Goal: Task Accomplishment & Management: Use online tool/utility

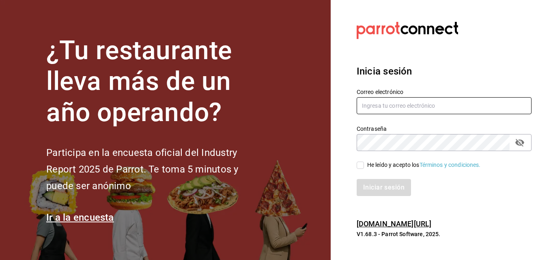
click at [403, 104] on input "text" at bounding box center [444, 105] width 175 height 17
click at [241, 10] on section "¿Tu restaurante lleva más de un año operando? Participa en la encuesta oficial …" at bounding box center [165, 130] width 331 height 260
click at [406, 102] on input "jonathan.ochoa" at bounding box center [444, 105] width 175 height 17
type input "jonathan.ochoa@grupocosteno.com"
click at [357, 164] on input "He leído y acepto los Términos y condiciones." at bounding box center [360, 165] width 7 height 7
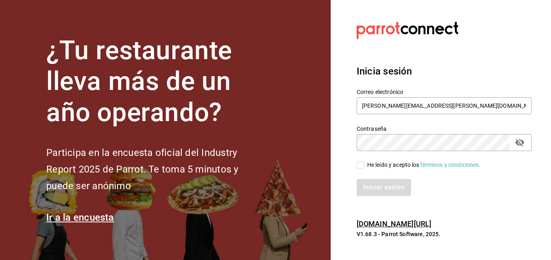
checkbox input "true"
click at [378, 187] on button "Iniciar sesión" at bounding box center [384, 187] width 55 height 17
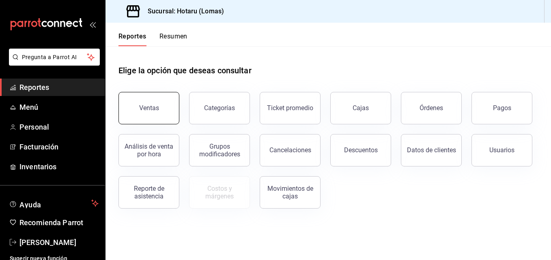
click at [155, 108] on div "Ventas" at bounding box center [149, 108] width 20 height 8
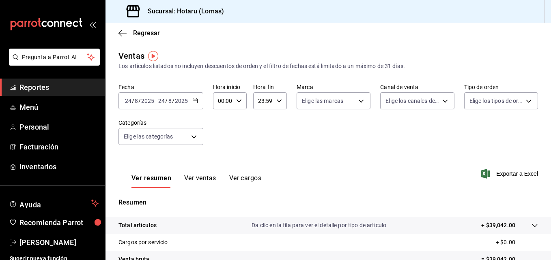
click at [181, 100] on input "2025" at bounding box center [181, 101] width 14 height 6
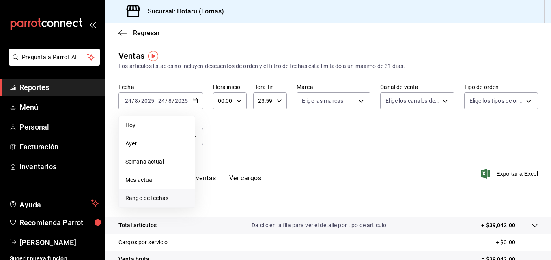
click at [152, 200] on span "Rango de fechas" at bounding box center [156, 198] width 63 height 9
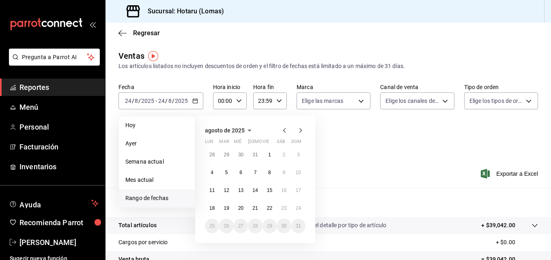
click at [357, 203] on p "Resumen" at bounding box center [327, 203] width 419 height 10
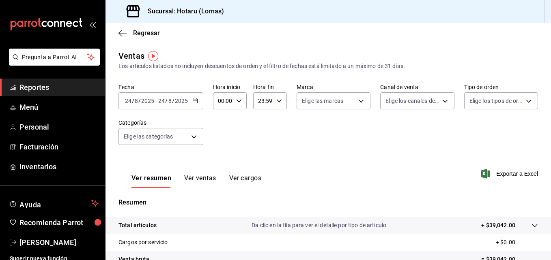
click at [183, 99] on input "2025" at bounding box center [181, 101] width 14 height 6
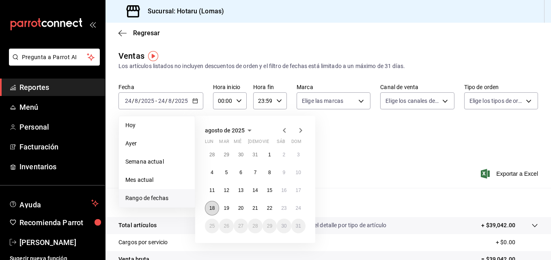
drag, startPoint x: 213, startPoint y: 206, endPoint x: 211, endPoint y: 211, distance: 5.3
click at [211, 211] on button "18" at bounding box center [212, 208] width 14 height 15
drag, startPoint x: 211, startPoint y: 211, endPoint x: 303, endPoint y: 212, distance: 91.7
click at [303, 212] on div "28 29 30 31 1 2 3 4 5 6 7 8 9 10 11 12 13 14 15 16 17 18 19 20 21 22 23 24 25 2…" at bounding box center [255, 191] width 101 height 86
click at [297, 207] on abbr "24" at bounding box center [298, 209] width 5 height 6
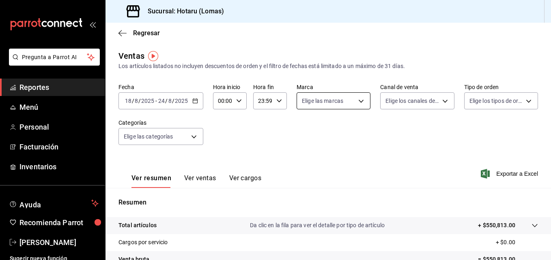
click at [361, 102] on body "Pregunta a Parrot AI Reportes Menú Personal Facturación Inventarios Ayuda Recom…" at bounding box center [275, 130] width 551 height 260
click at [305, 137] on label at bounding box center [305, 133] width 11 height 12
click at [305, 136] on input "checkbox" at bounding box center [303, 132] width 7 height 7
checkbox input "false"
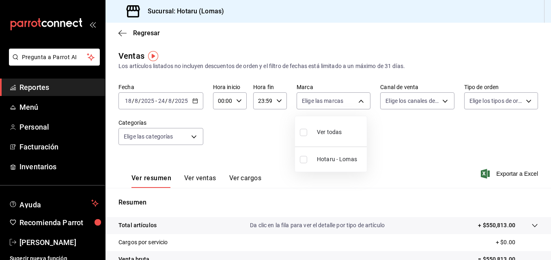
click at [305, 137] on label at bounding box center [305, 133] width 11 height 12
click at [305, 136] on input "checkbox" at bounding box center [303, 132] width 7 height 7
checkbox input "false"
click at [303, 134] on input "checkbox" at bounding box center [303, 132] width 7 height 7
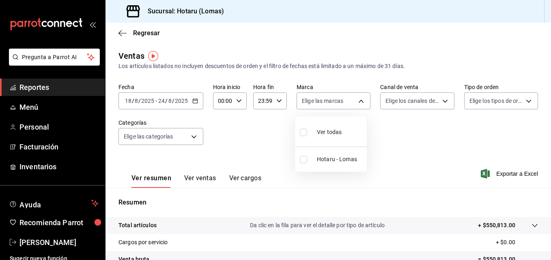
checkbox input "true"
type input "3e56ebbd-5443-43e7-93f2-907a73195741"
checkbox input "true"
click at [439, 101] on div at bounding box center [275, 130] width 551 height 260
click at [439, 101] on body "Pregunta a Parrot AI Reportes Menú Personal Facturación Inventarios Ayuda Recom…" at bounding box center [275, 130] width 551 height 260
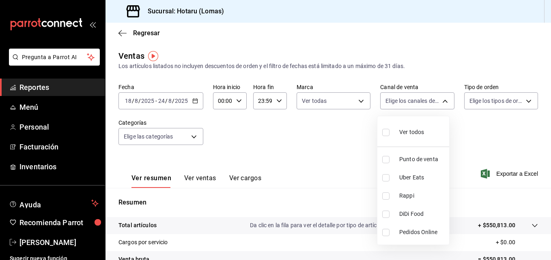
click at [384, 133] on input "checkbox" at bounding box center [385, 132] width 7 height 7
checkbox input "true"
type input "PARROT,UBER_EATS,RAPPI,DIDI_FOOD,ONLINE"
checkbox input "true"
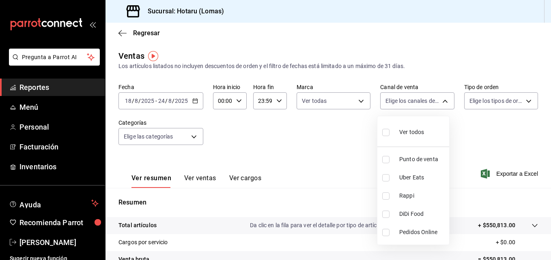
checkbox input "true"
click at [523, 99] on div at bounding box center [275, 130] width 551 height 260
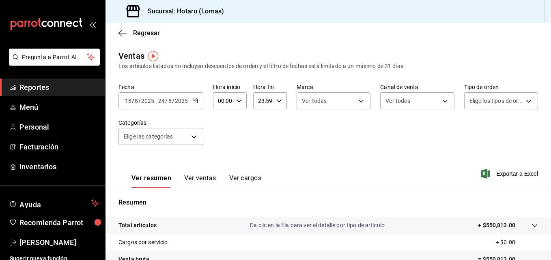
click at [523, 99] on body "Pregunta a Parrot AI Reportes Menú Personal Facturación Inventarios Ayuda Recom…" at bounding box center [275, 130] width 551 height 260
click at [468, 134] on input "checkbox" at bounding box center [467, 132] width 7 height 7
checkbox input "true"
type input "899a4b0f-9bfe-4524-9241-6382deeeae59,b42e7cc8-ee80-43b1-a1e6-a021e86c4ad7,EXTER…"
checkbox input "true"
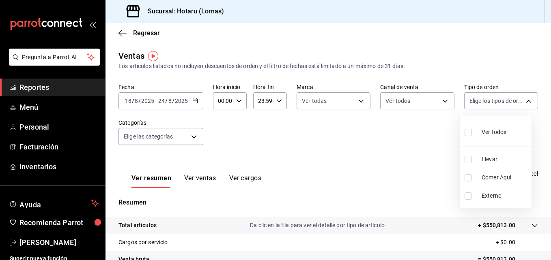
checkbox input "true"
click at [193, 134] on div at bounding box center [275, 130] width 551 height 260
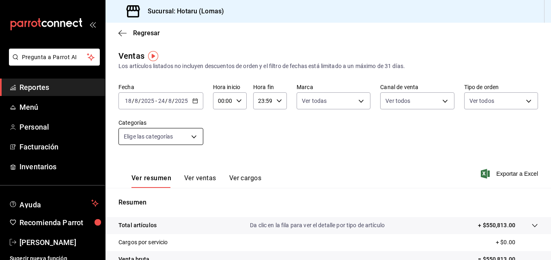
click at [193, 137] on body "Pregunta a Parrot AI Reportes Menú Personal Facturación Inventarios Ayuda Recom…" at bounding box center [275, 130] width 551 height 260
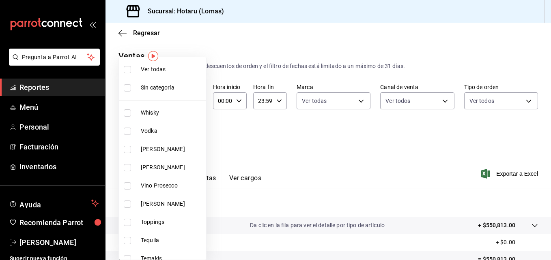
click at [127, 71] on input "checkbox" at bounding box center [127, 69] width 7 height 7
checkbox input "true"
type input "fbab3e25-4d8f-420c-b630-be820f104942,3e583561-a8ae-484f-bffa-23a66a36d1e2,2ac29…"
checkbox input "true"
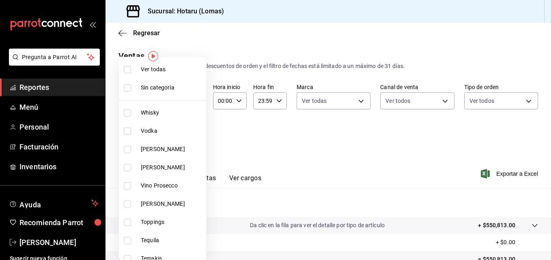
checkbox input "true"
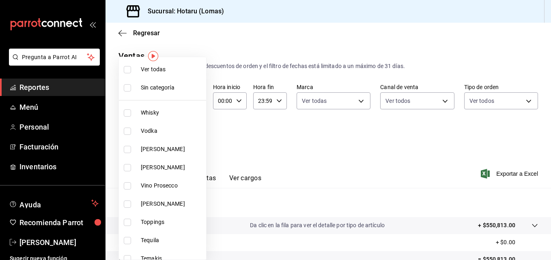
checkbox input "true"
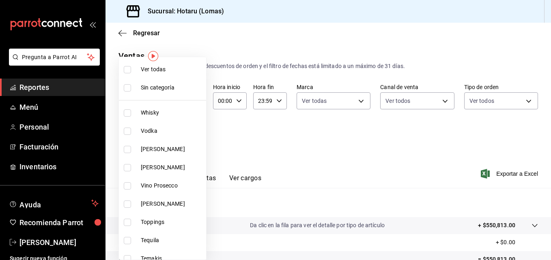
checkbox input "true"
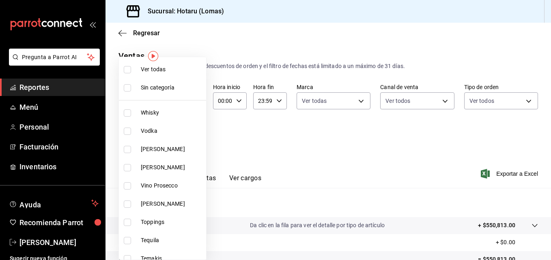
checkbox input "true"
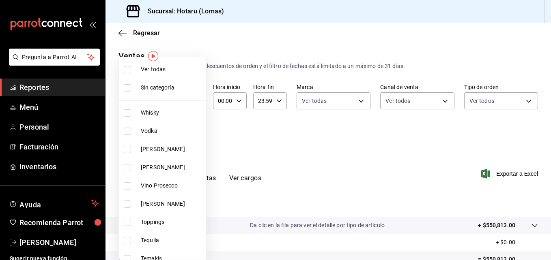
checkbox input "true"
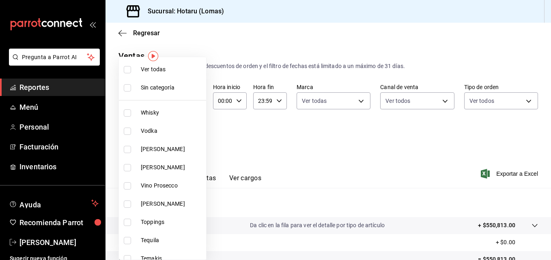
checkbox input "true"
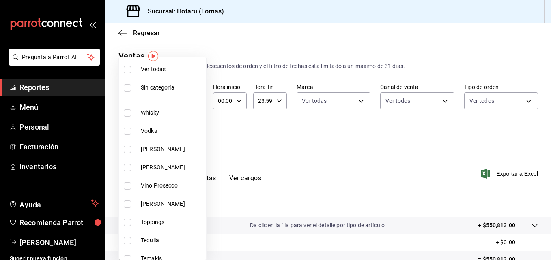
checkbox input "true"
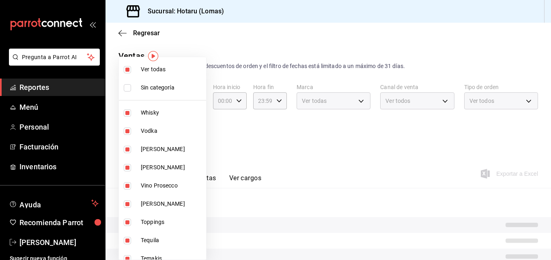
click at [318, 150] on div at bounding box center [275, 130] width 551 height 260
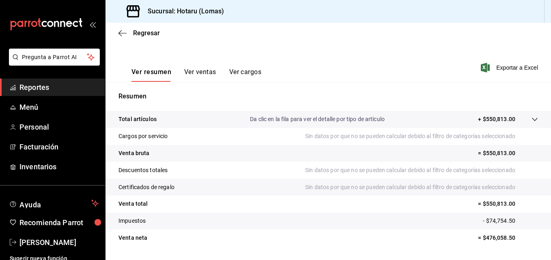
scroll to position [102, 0]
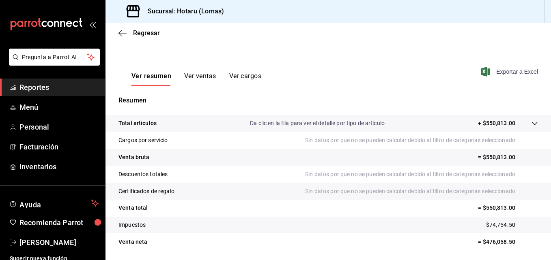
click at [510, 71] on span "Exportar a Excel" at bounding box center [510, 72] width 56 height 10
